Goal: Transaction & Acquisition: Purchase product/service

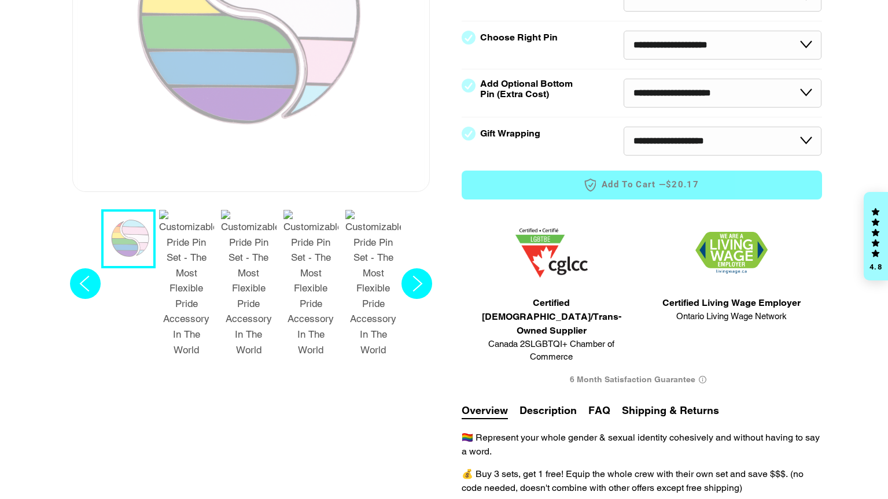
select select "**********"
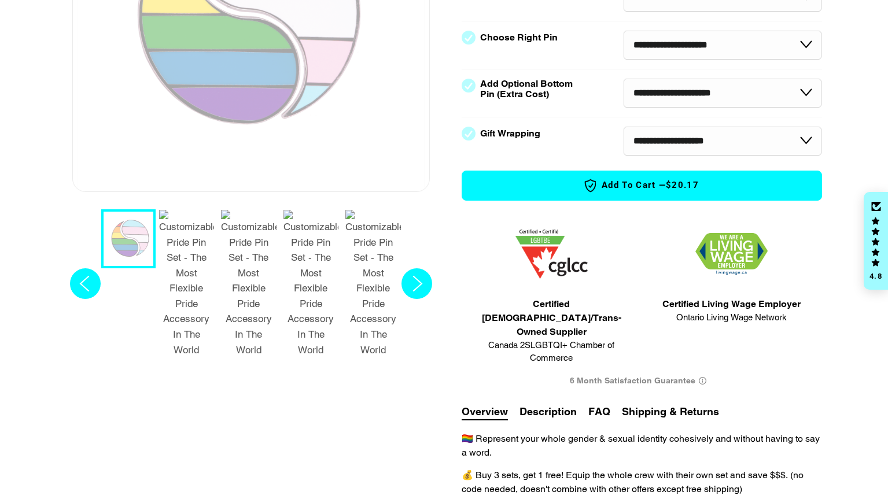
scroll to position [289, 0]
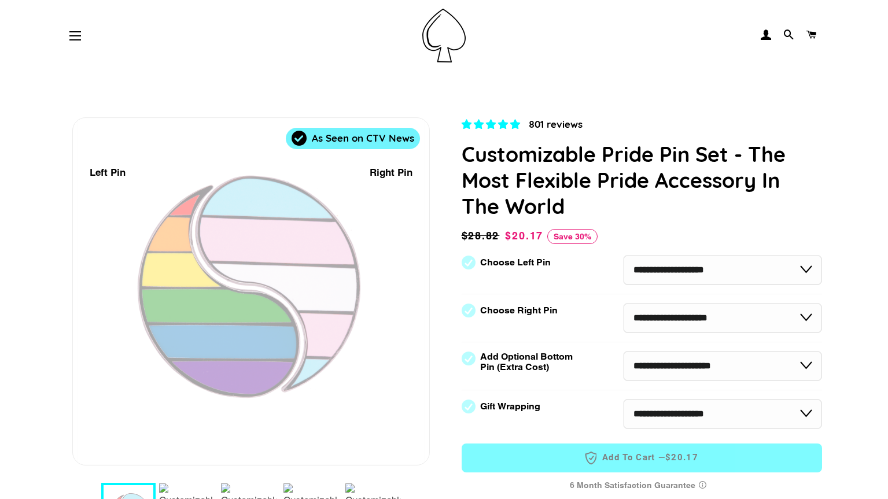
select select "**********"
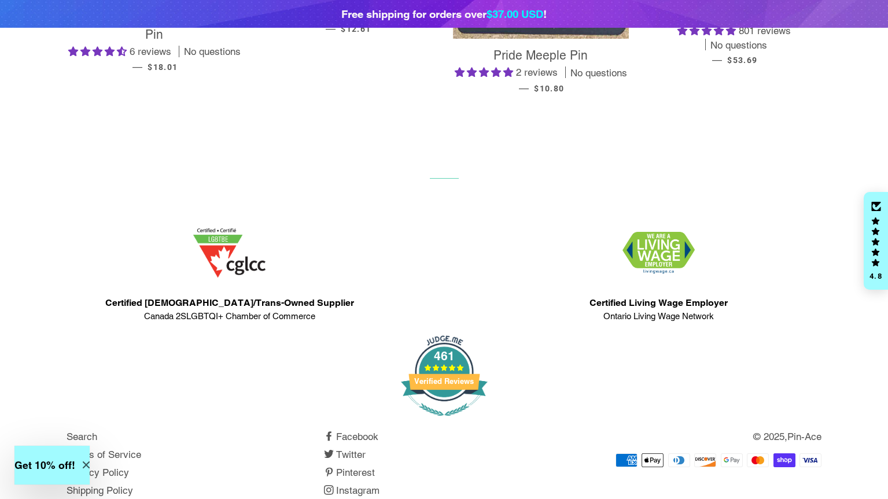
scroll to position [2570, 0]
